Goal: Task Accomplishment & Management: Use online tool/utility

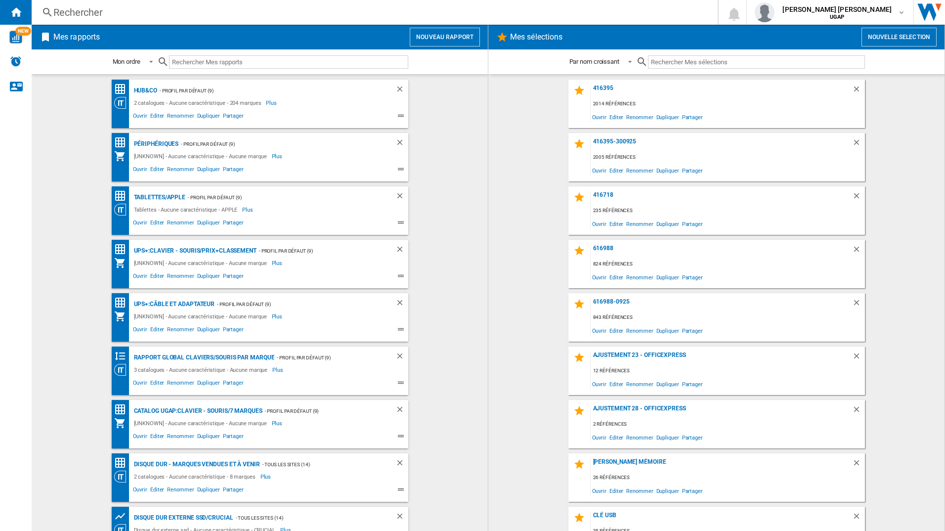
click at [885, 29] on button "Nouvelle selection" at bounding box center [898, 37] width 75 height 19
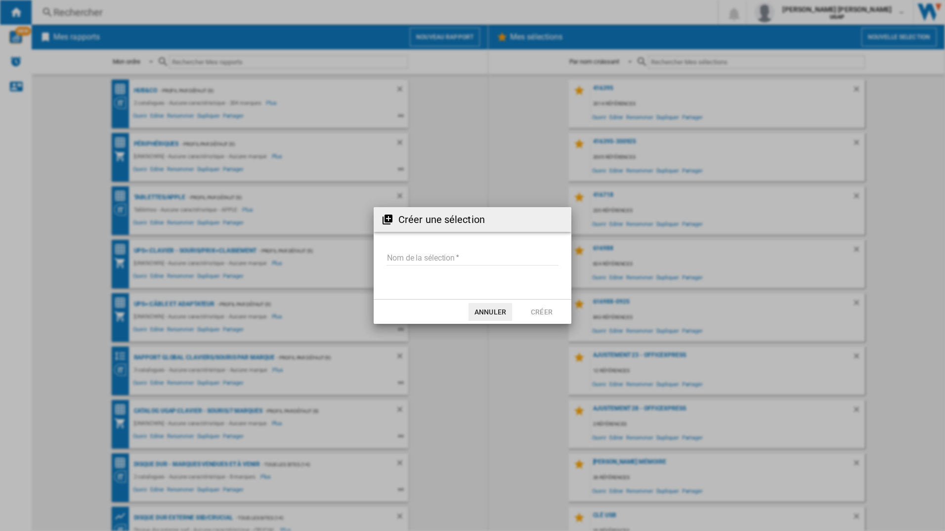
click at [500, 311] on button "Annuler" at bounding box center [490, 312] width 43 height 18
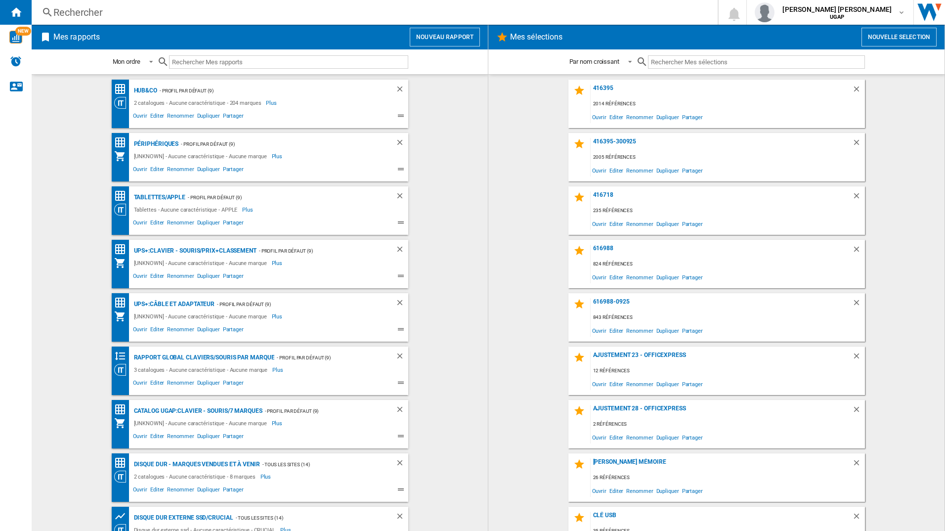
click at [444, 29] on button "Nouveau rapport" at bounding box center [445, 37] width 70 height 19
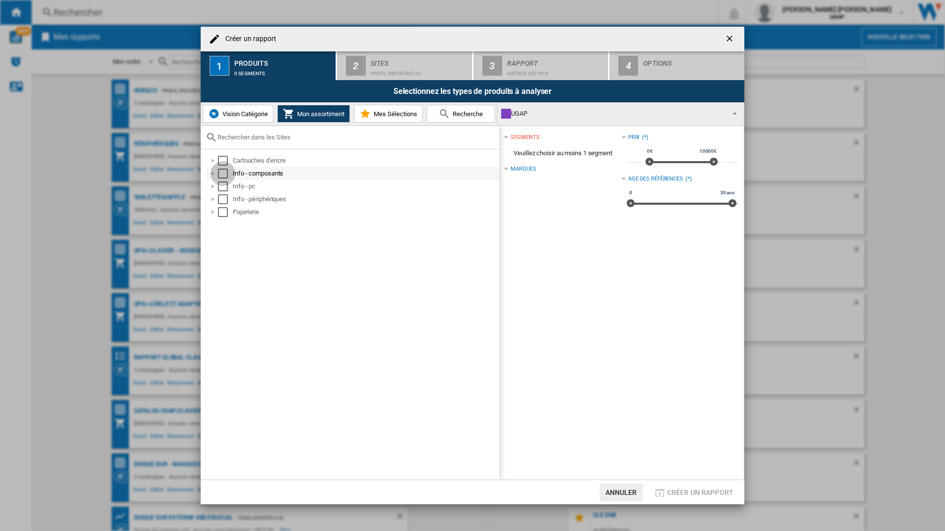
click at [222, 174] on div "Select" at bounding box center [223, 174] width 10 height 10
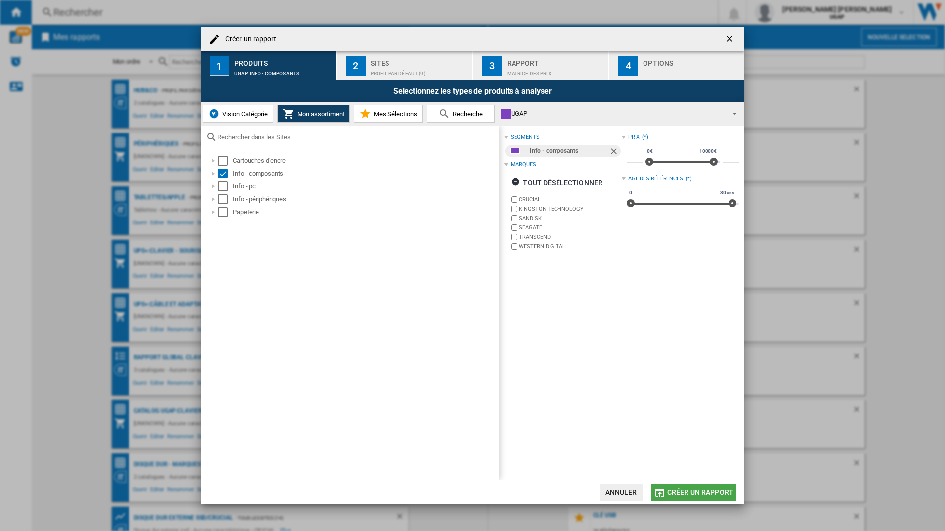
click at [712, 493] on span "Créer un rapport" at bounding box center [700, 492] width 66 height 8
